Goal: Task Accomplishment & Management: Complete application form

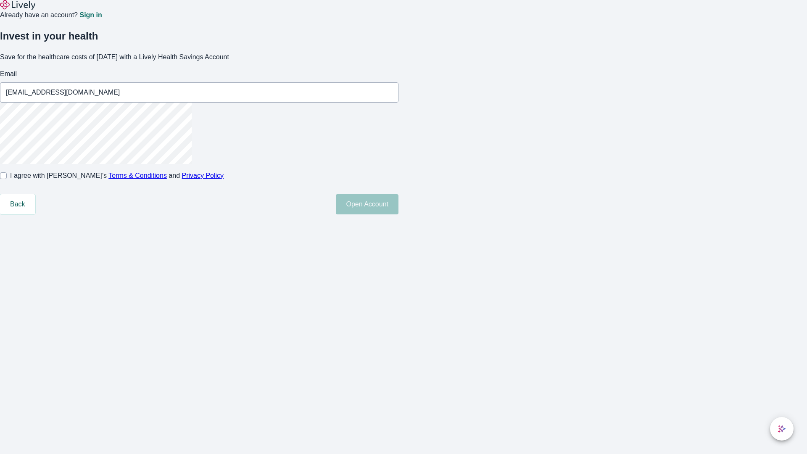
click at [7, 179] on input "I agree with Lively’s Terms & Conditions and Privacy Policy" at bounding box center [3, 175] width 7 height 7
checkbox input "true"
click at [399, 214] on button "Open Account" at bounding box center [367, 204] width 63 height 20
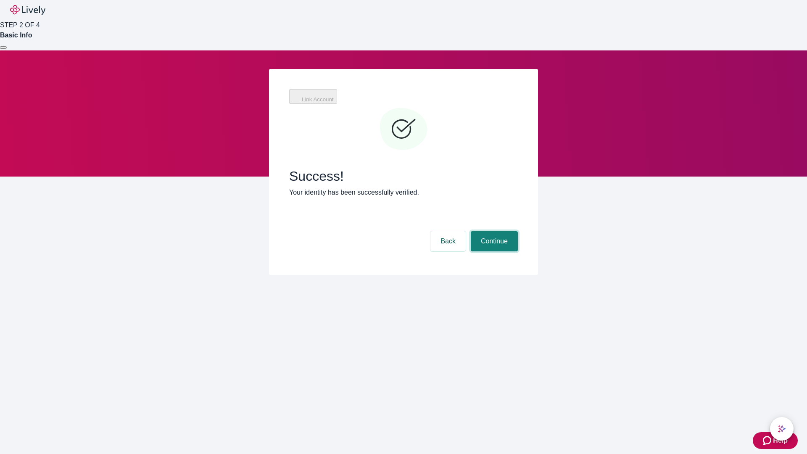
click at [493, 231] on button "Continue" at bounding box center [494, 241] width 47 height 20
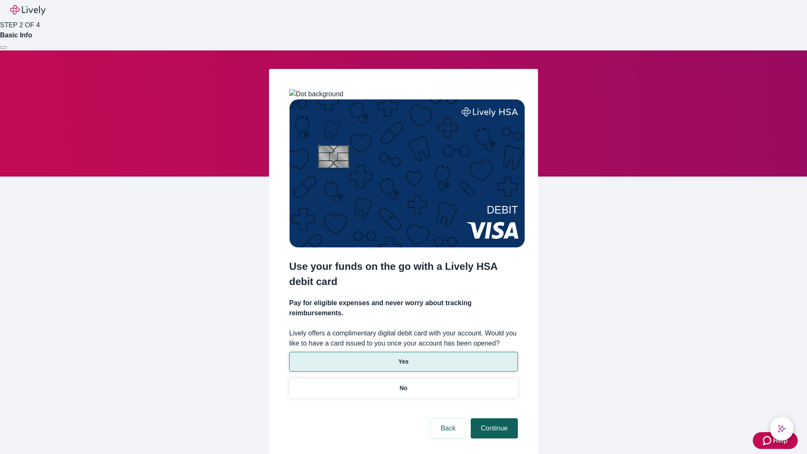
click at [403, 357] on p "Yes" at bounding box center [404, 361] width 10 height 9
click at [493, 418] on button "Continue" at bounding box center [494, 428] width 47 height 20
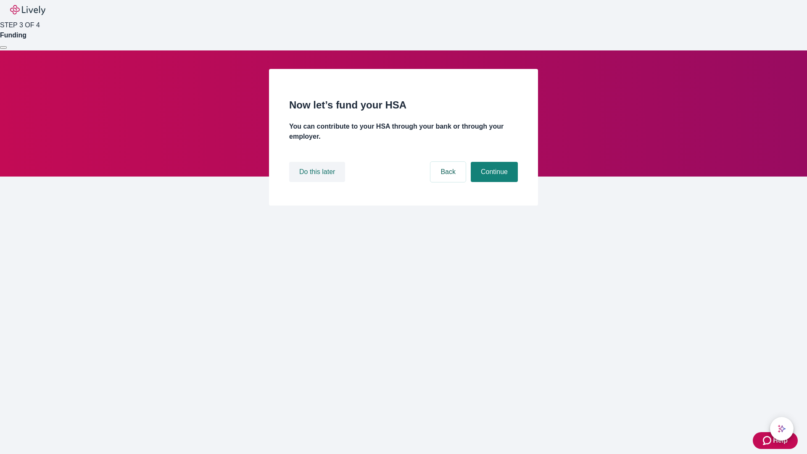
click at [318, 182] on button "Do this later" at bounding box center [317, 172] width 56 height 20
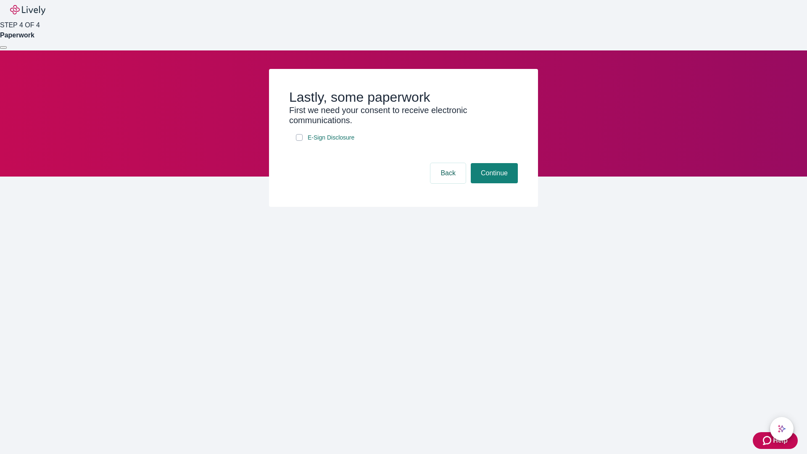
click at [299, 141] on input "E-Sign Disclosure" at bounding box center [299, 137] width 7 height 7
checkbox input "true"
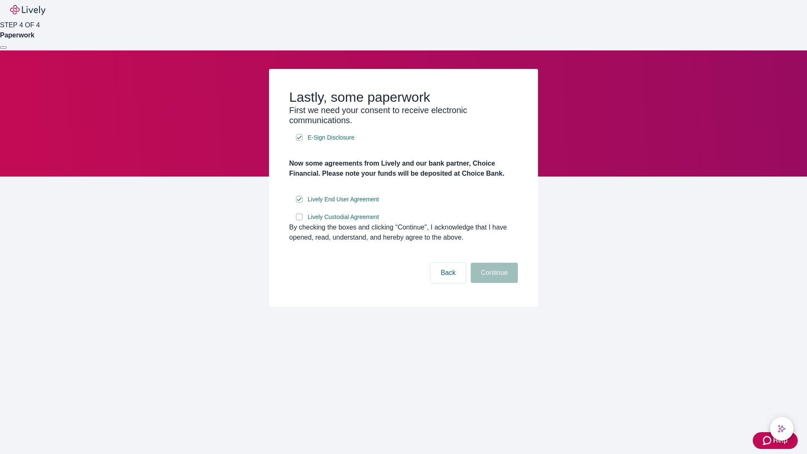
click at [299, 220] on input "Lively Custodial Agreement" at bounding box center [299, 217] width 7 height 7
checkbox input "true"
click at [493, 283] on button "Continue" at bounding box center [494, 273] width 47 height 20
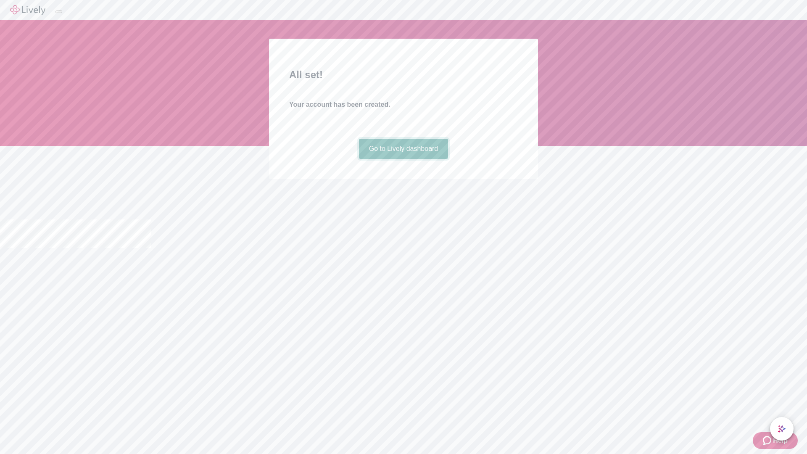
click at [403, 159] on link "Go to Lively dashboard" at bounding box center [404, 149] width 90 height 20
